Goal: Check status: Check status

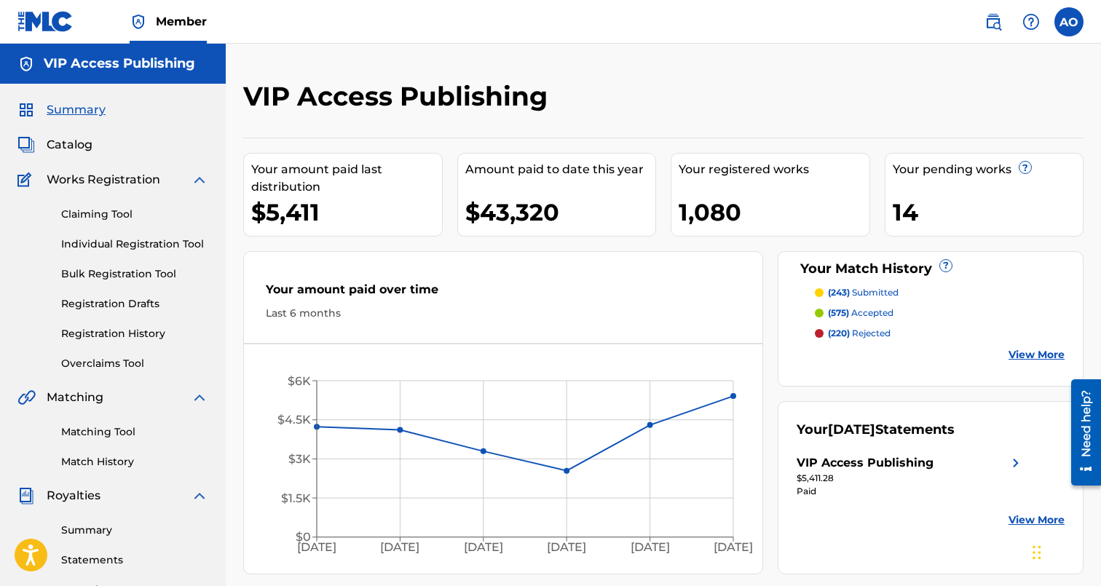
click at [90, 117] on span "Summary" at bounding box center [76, 109] width 59 height 17
click at [90, 152] on span "Catalog" at bounding box center [70, 144] width 46 height 17
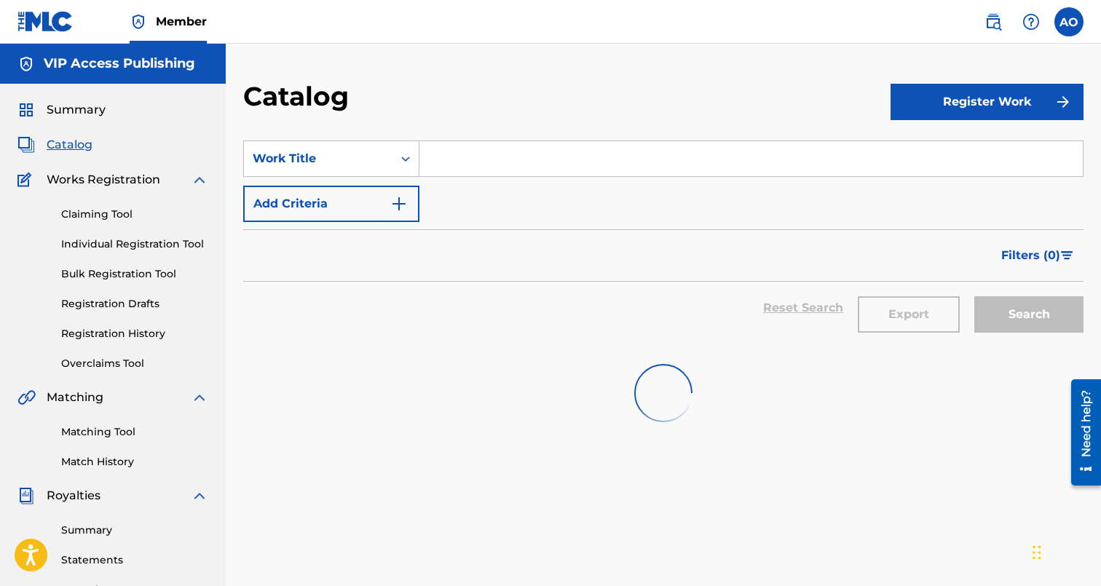
click at [90, 152] on span "Catalog" at bounding box center [70, 144] width 46 height 17
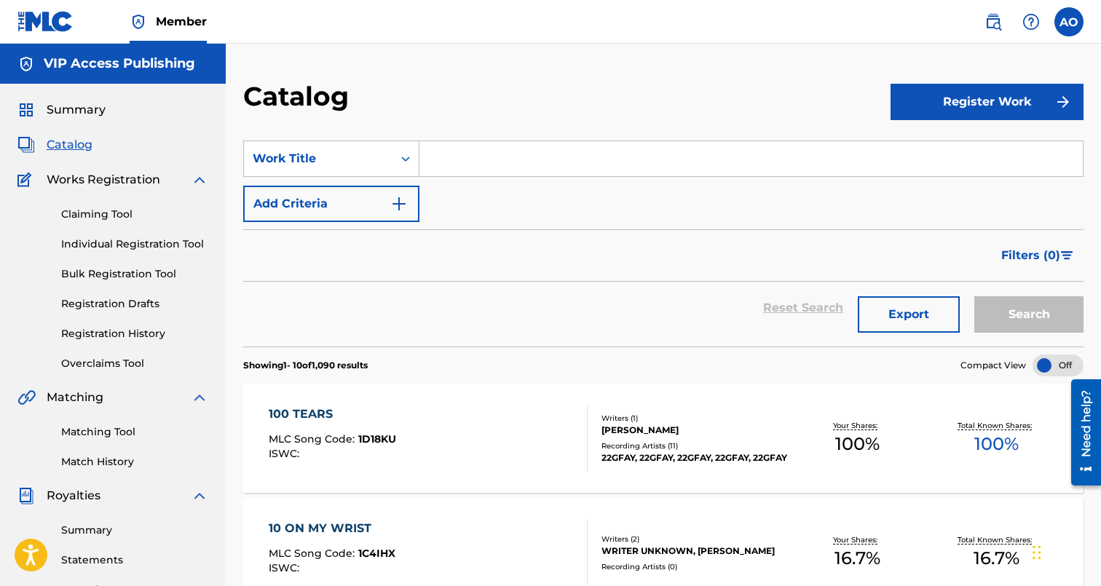
click at [68, 110] on span "Summary" at bounding box center [76, 109] width 59 height 17
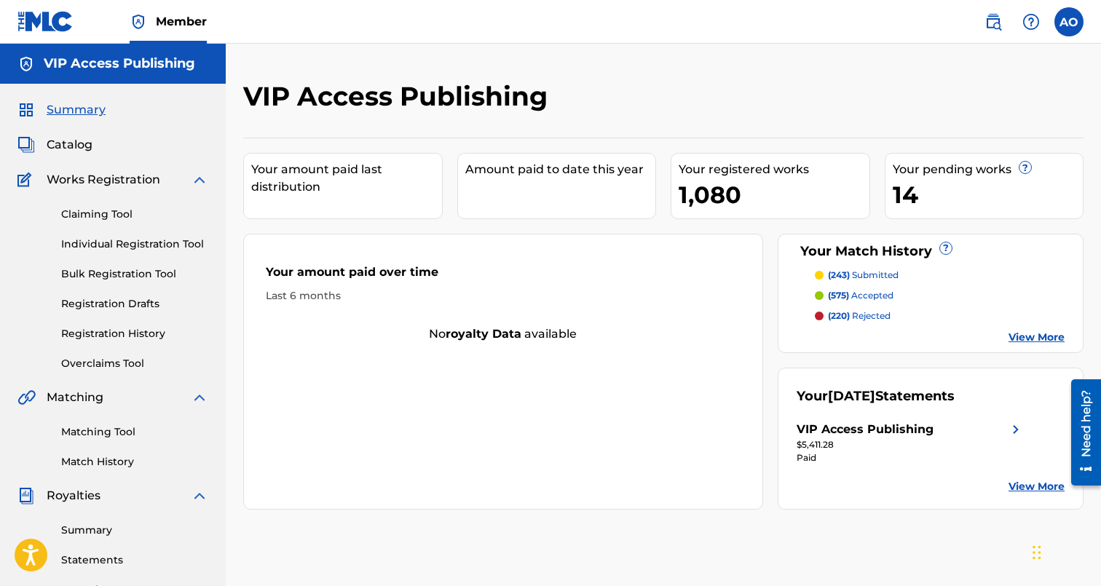
click at [119, 339] on link "Registration History" at bounding box center [134, 333] width 147 height 15
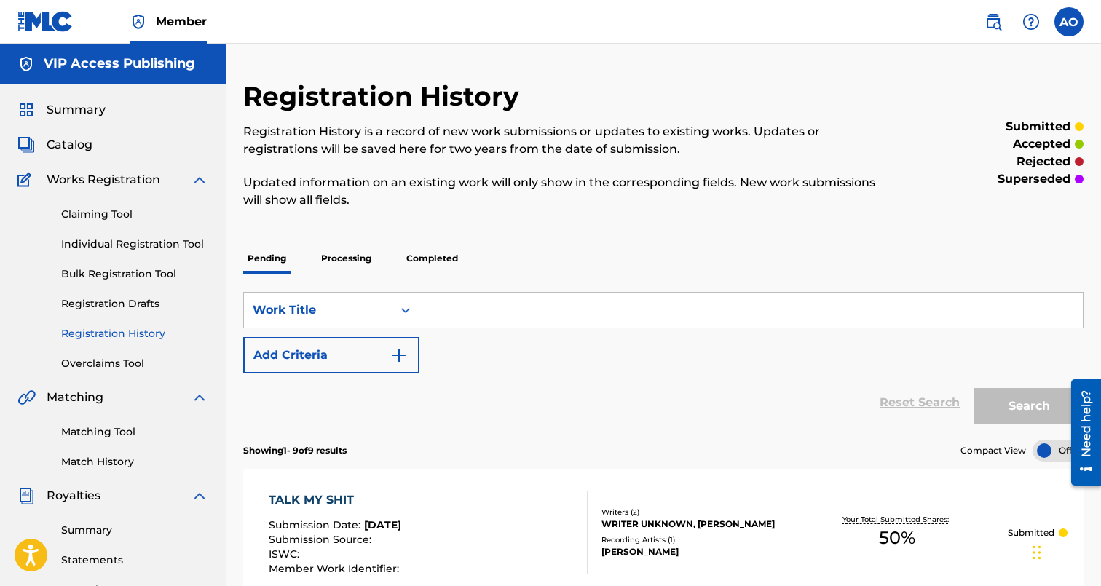
click at [343, 264] on p "Processing" at bounding box center [346, 258] width 59 height 31
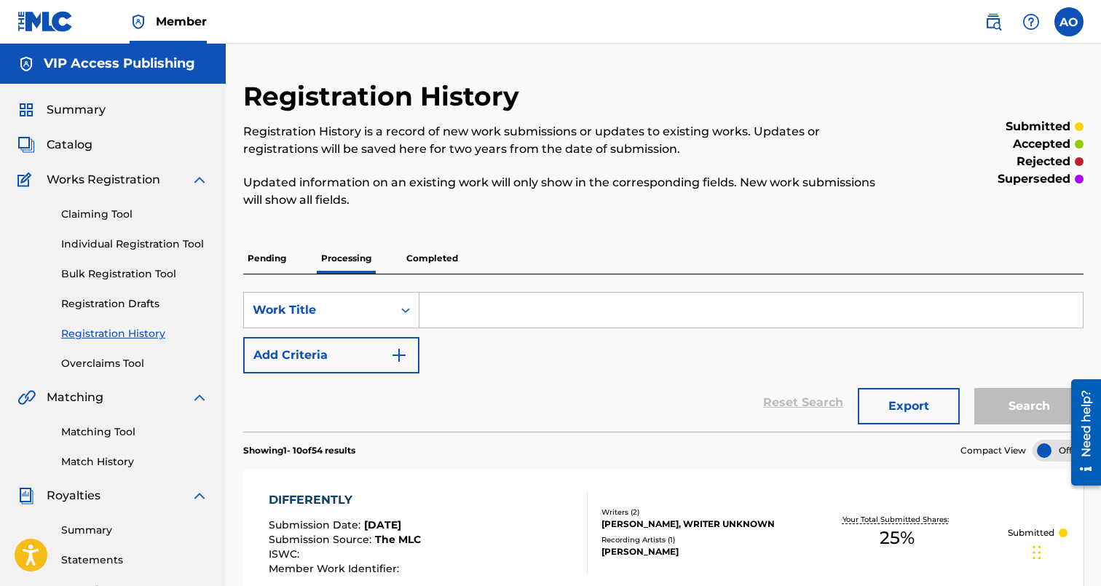
click at [433, 264] on p "Completed" at bounding box center [432, 258] width 60 height 31
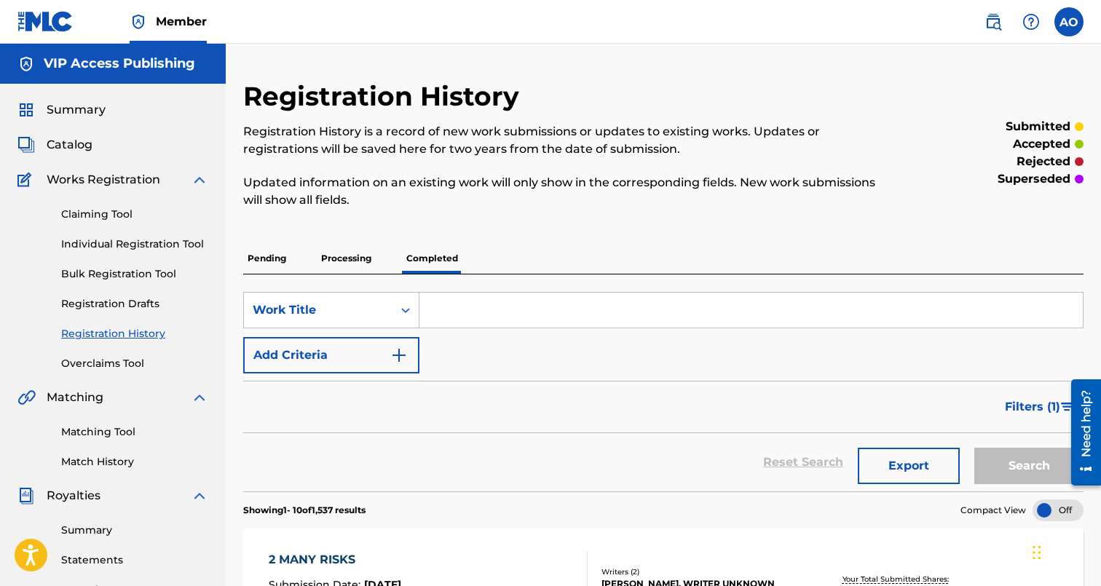
click at [79, 109] on span "Summary" at bounding box center [76, 109] width 59 height 17
